Goal: Transaction & Acquisition: Purchase product/service

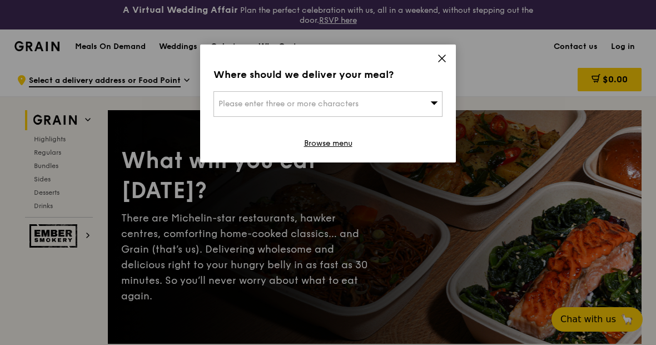
click at [438, 60] on icon at bounding box center [442, 58] width 10 height 10
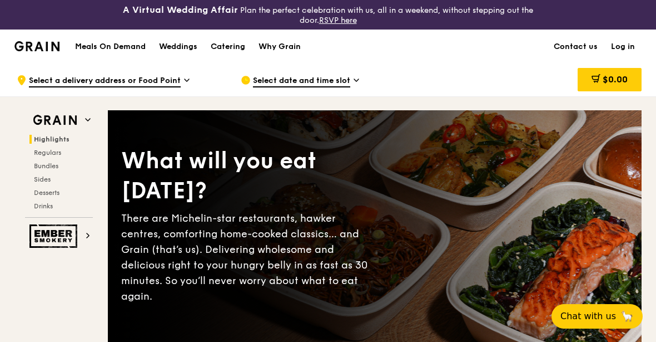
click at [122, 50] on h1 "Meals On Demand" at bounding box center [110, 46] width 71 height 11
click at [229, 51] on div "Catering" at bounding box center [228, 46] width 34 height 33
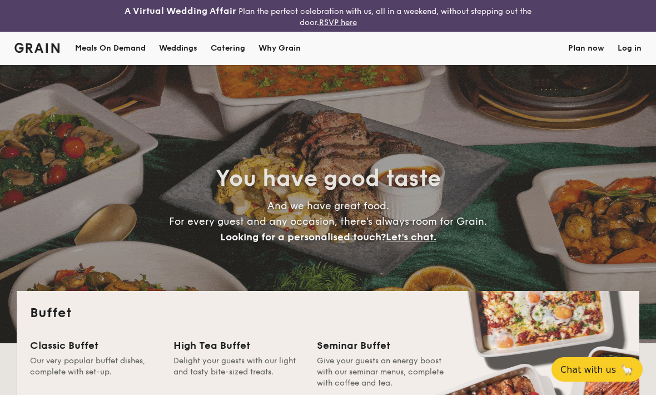
select select
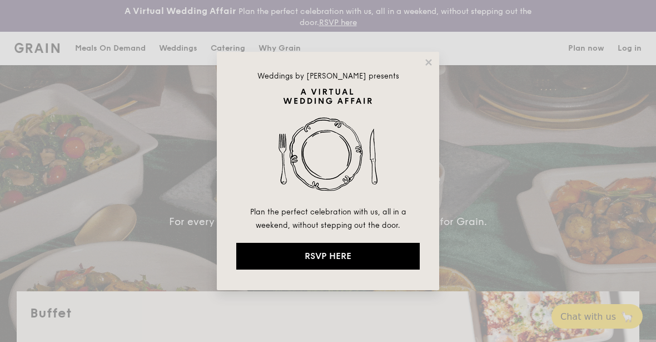
click at [431, 63] on icon at bounding box center [428, 62] width 6 height 6
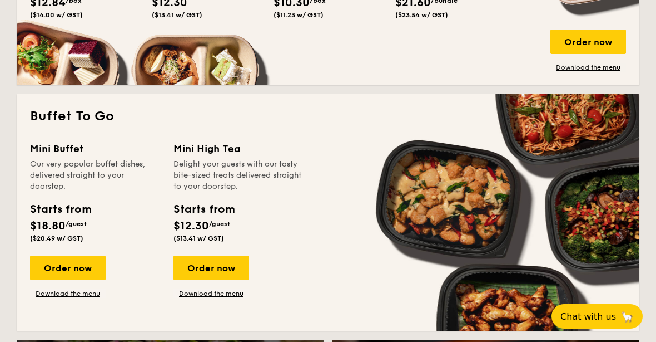
scroll to position [688, 0]
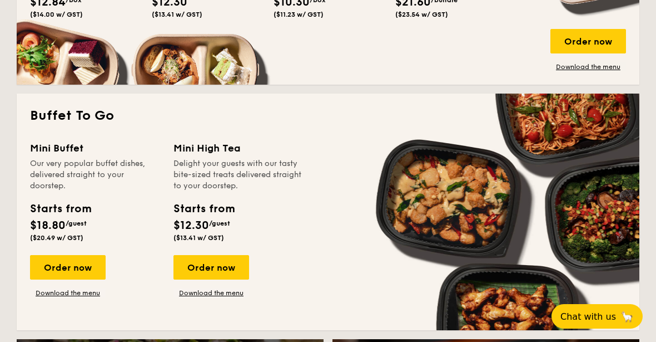
click at [66, 219] on span "$18.80" at bounding box center [48, 225] width 36 height 13
click at [69, 271] on div "Order now" at bounding box center [68, 267] width 76 height 24
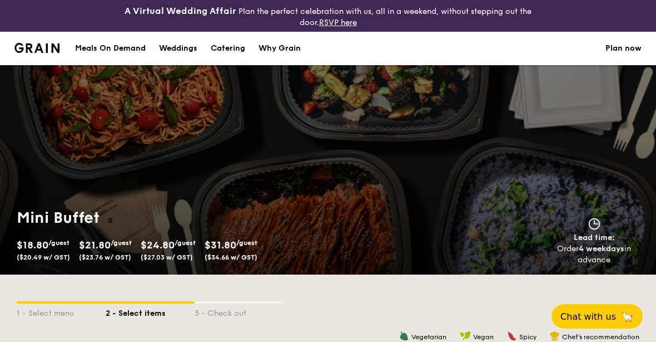
click at [113, 46] on div "Meals On Demand" at bounding box center [110, 48] width 71 height 33
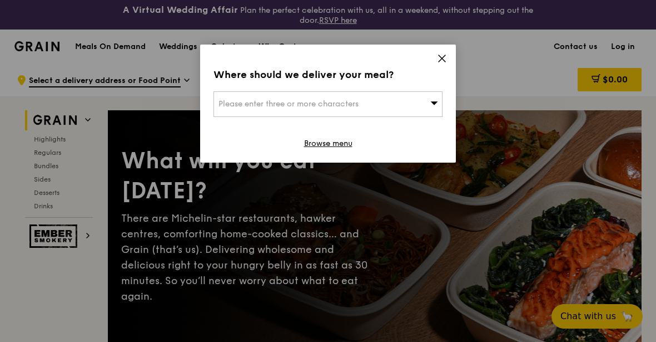
click at [437, 58] on icon at bounding box center [442, 58] width 10 height 10
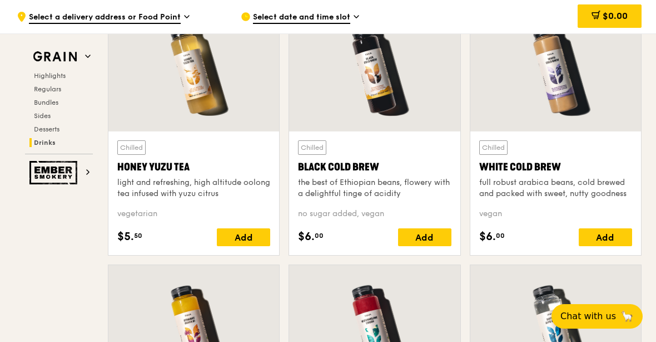
scroll to position [4234, 0]
